Goal: Book appointment/travel/reservation

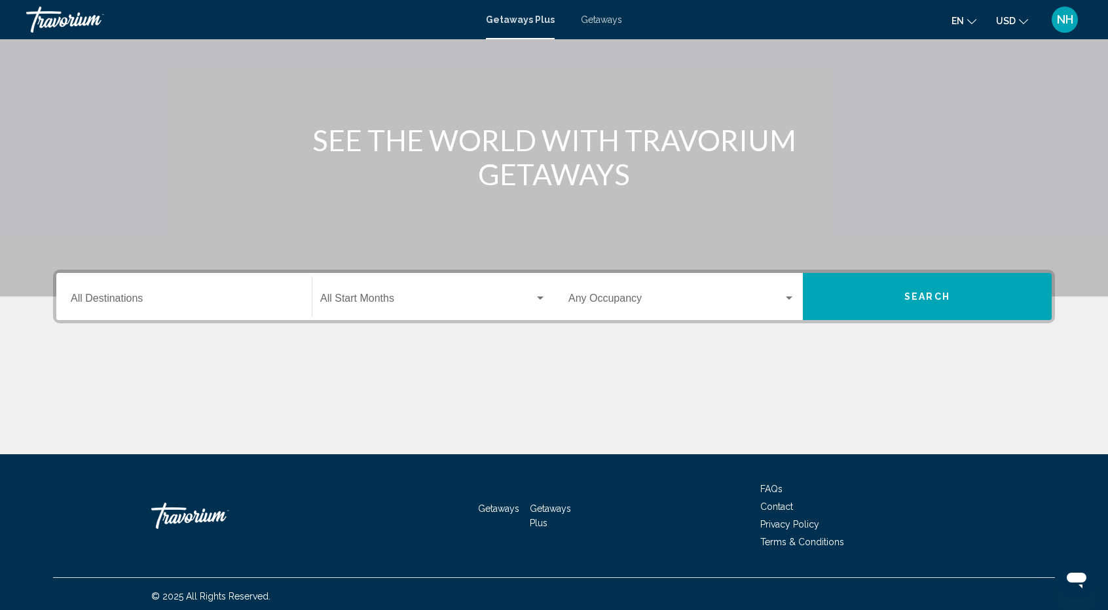
scroll to position [100, 0]
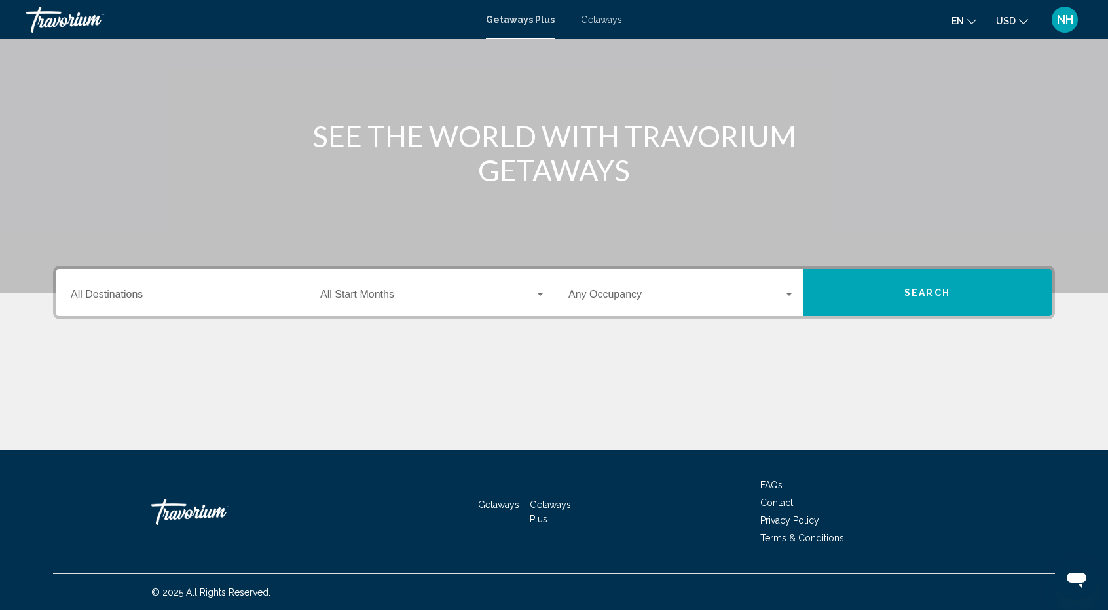
click at [133, 289] on div "Destination All Destinations" at bounding box center [184, 292] width 227 height 41
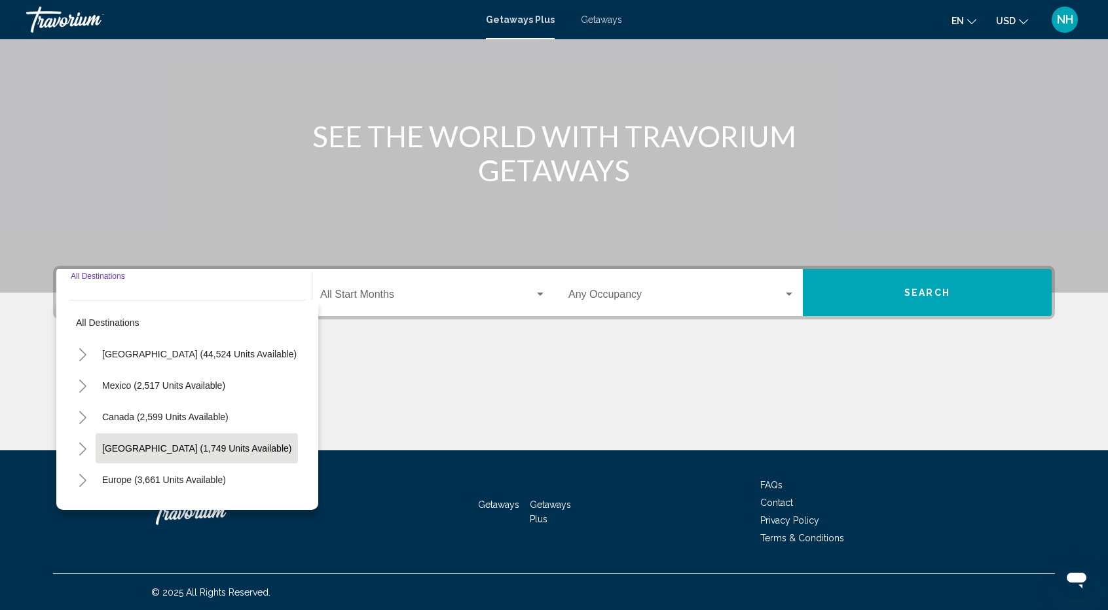
click at [208, 454] on button "[GEOGRAPHIC_DATA] (1,749 units available)" at bounding box center [197, 448] width 202 height 30
type input "**********"
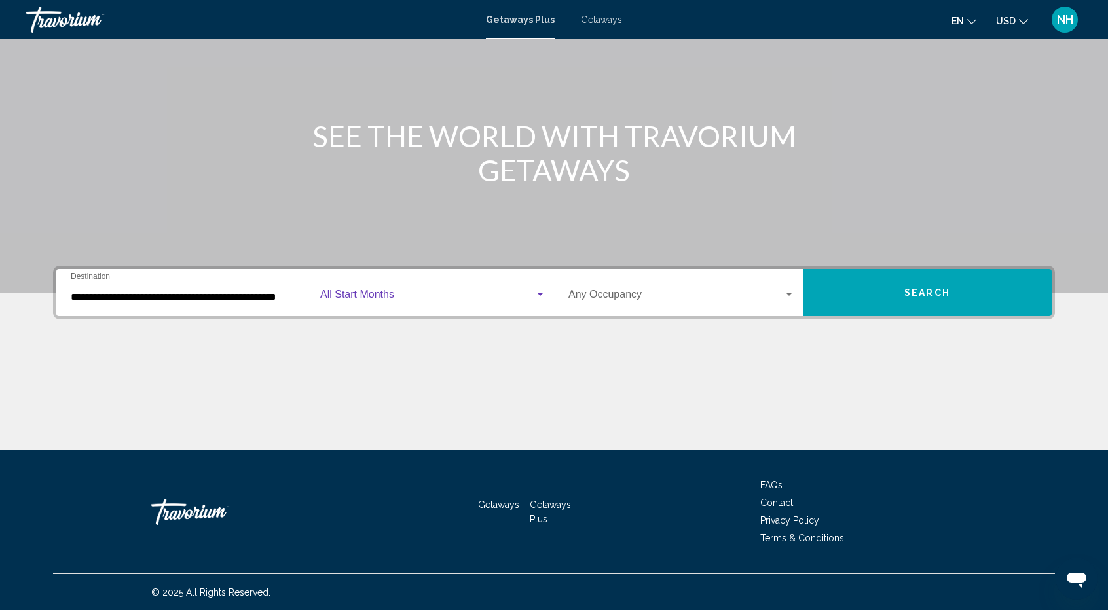
click at [492, 299] on span "Search widget" at bounding box center [427, 297] width 214 height 12
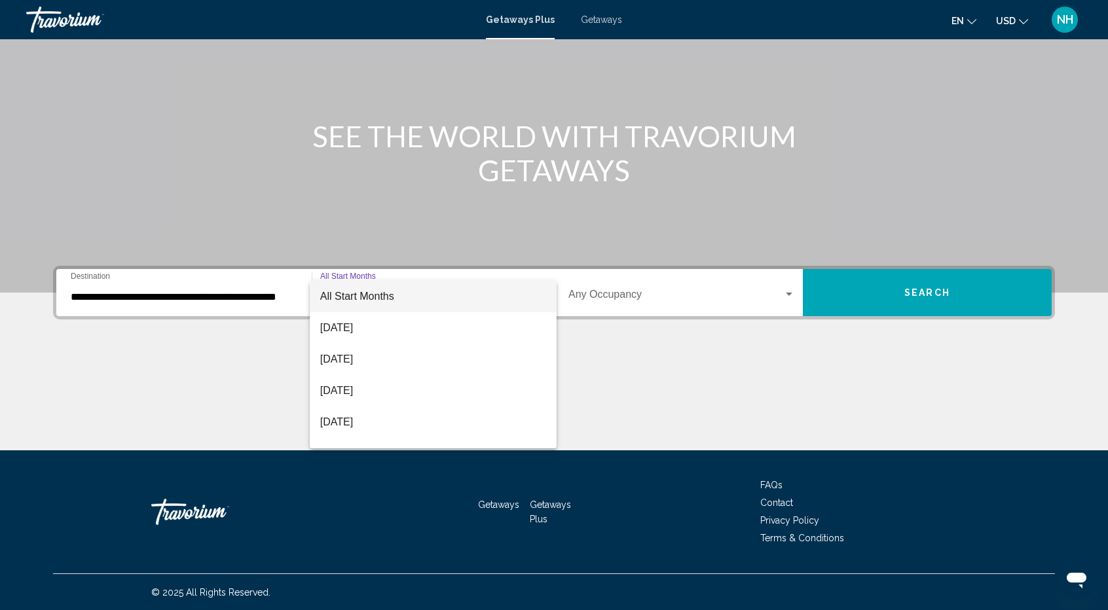
click at [492, 299] on span "All Start Months" at bounding box center [433, 296] width 226 height 31
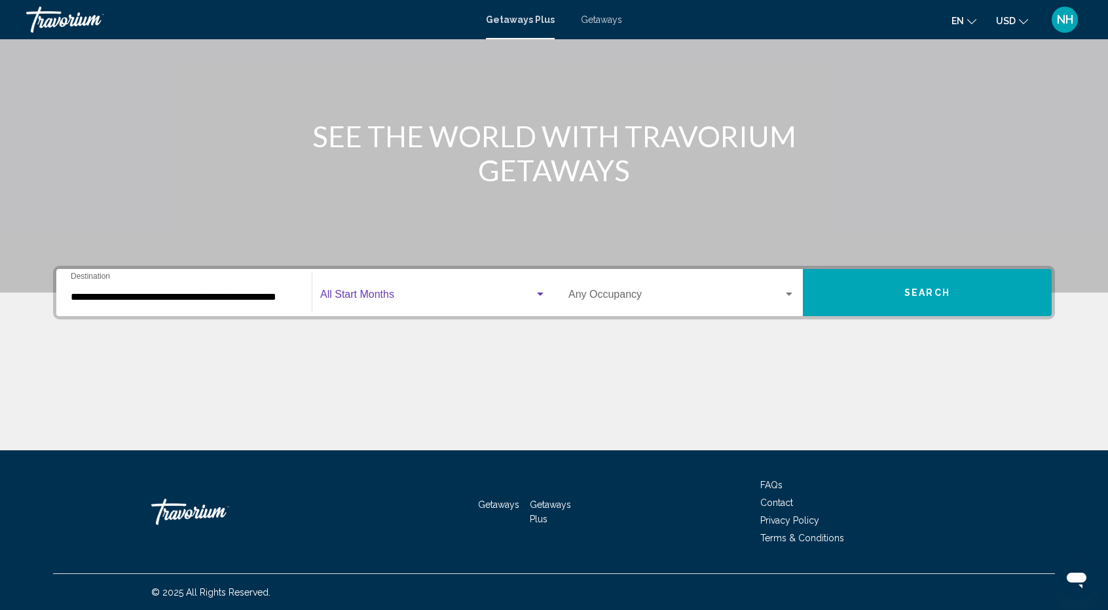
click at [617, 294] on span "Search widget" at bounding box center [675, 297] width 215 height 12
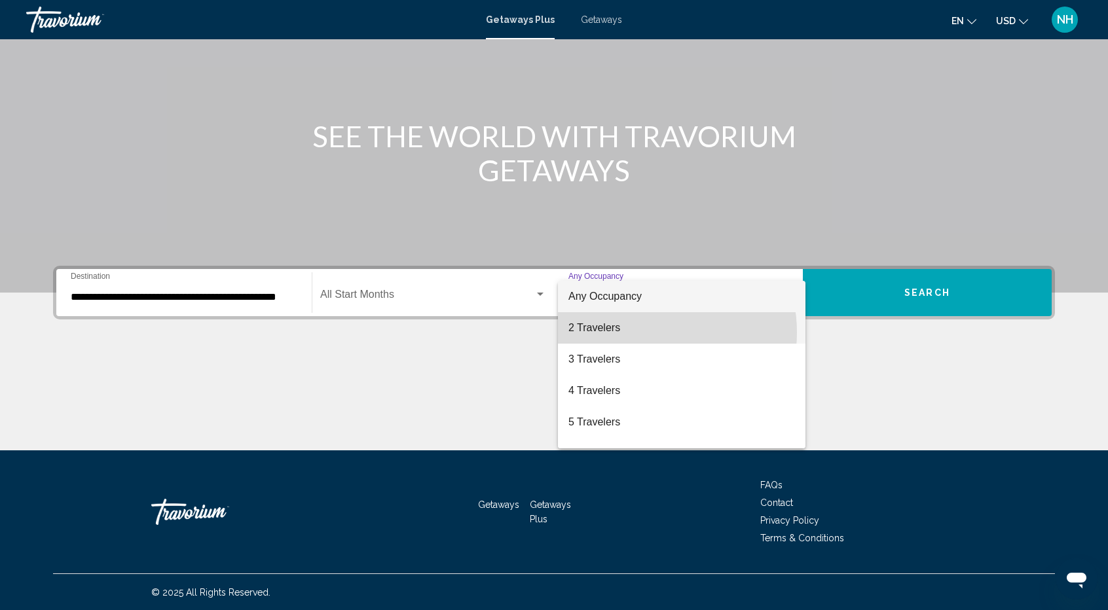
click at [637, 333] on span "2 Travelers" at bounding box center [681, 327] width 227 height 31
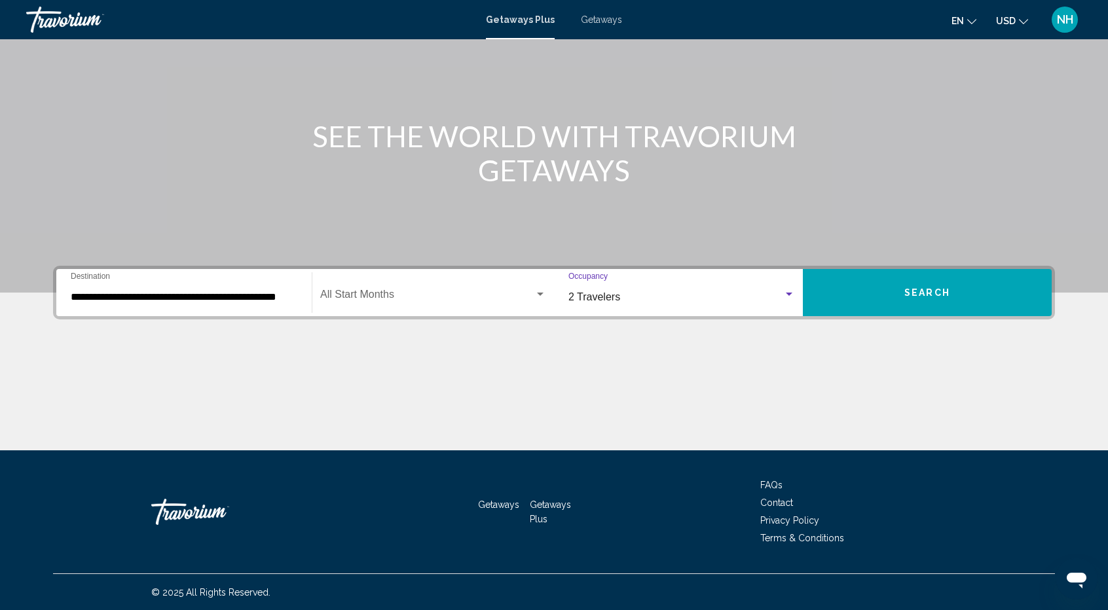
click at [926, 278] on button "Search" at bounding box center [927, 292] width 249 height 47
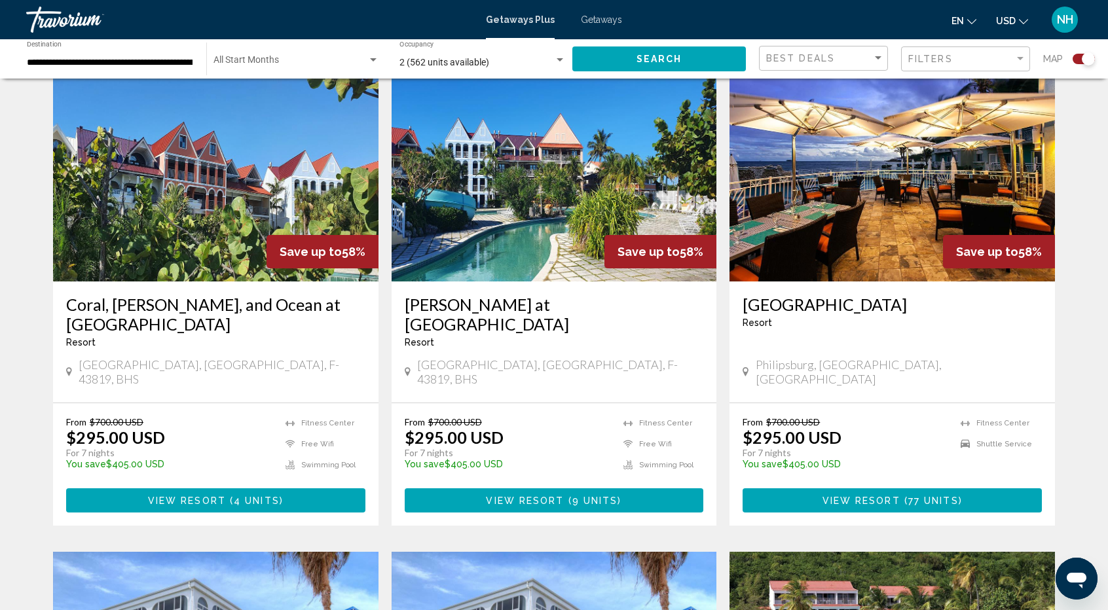
scroll to position [524, 0]
